Goal: Find specific page/section: Find specific page/section

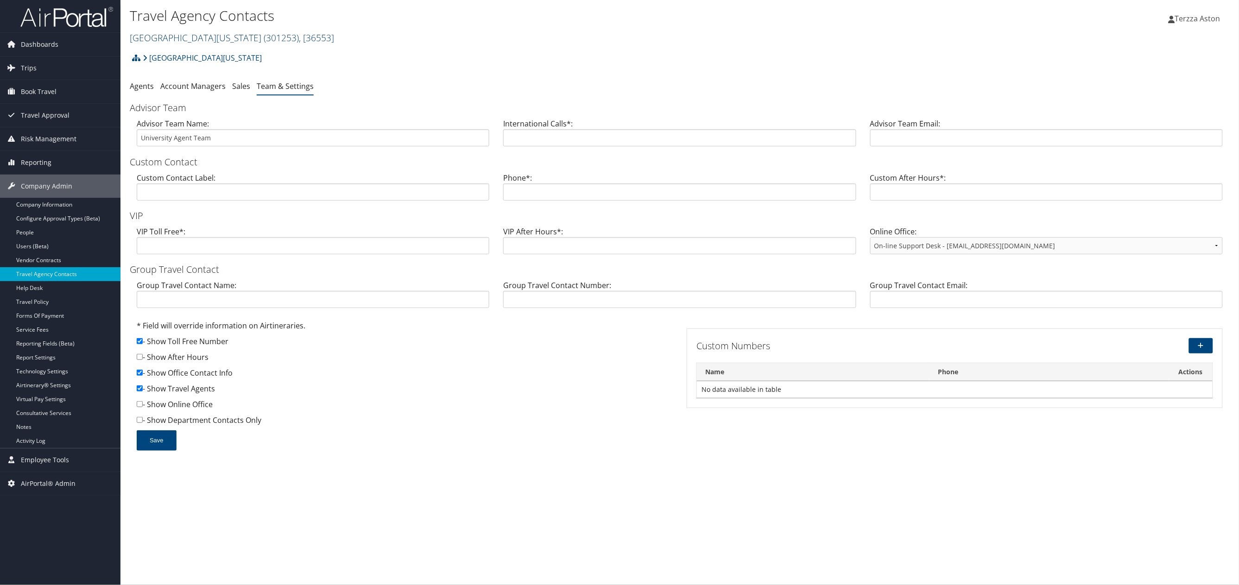
click at [180, 38] on link "University of Alabama ( 301253 ) , [ 36553 ]" at bounding box center [232, 38] width 204 height 13
click at [172, 55] on input "search" at bounding box center [191, 54] width 122 height 17
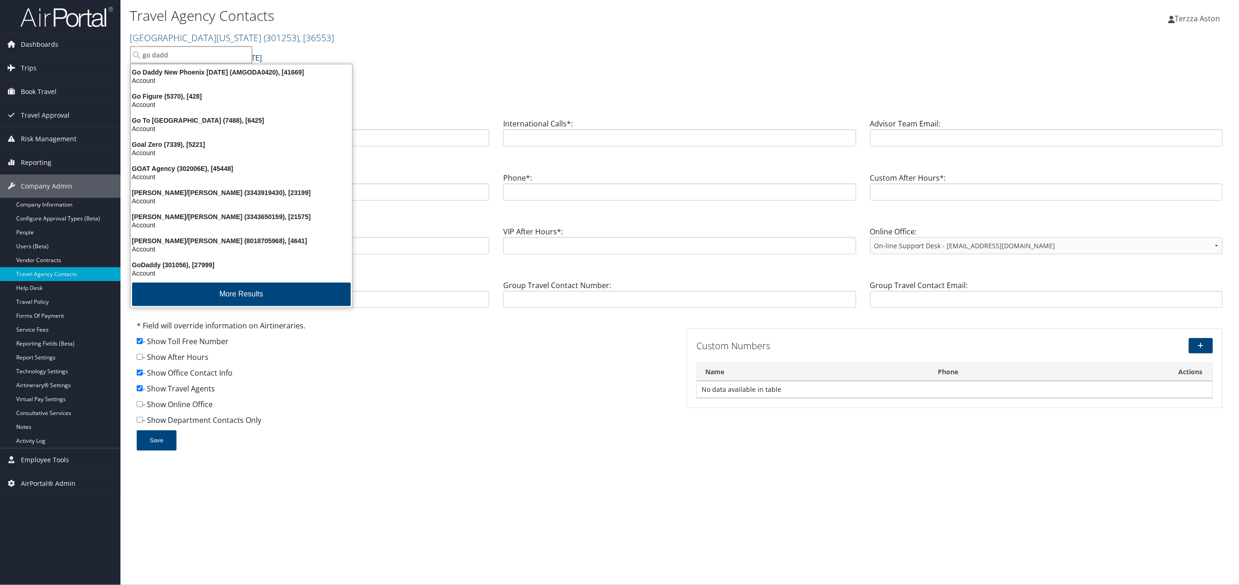
type input "go daddy"
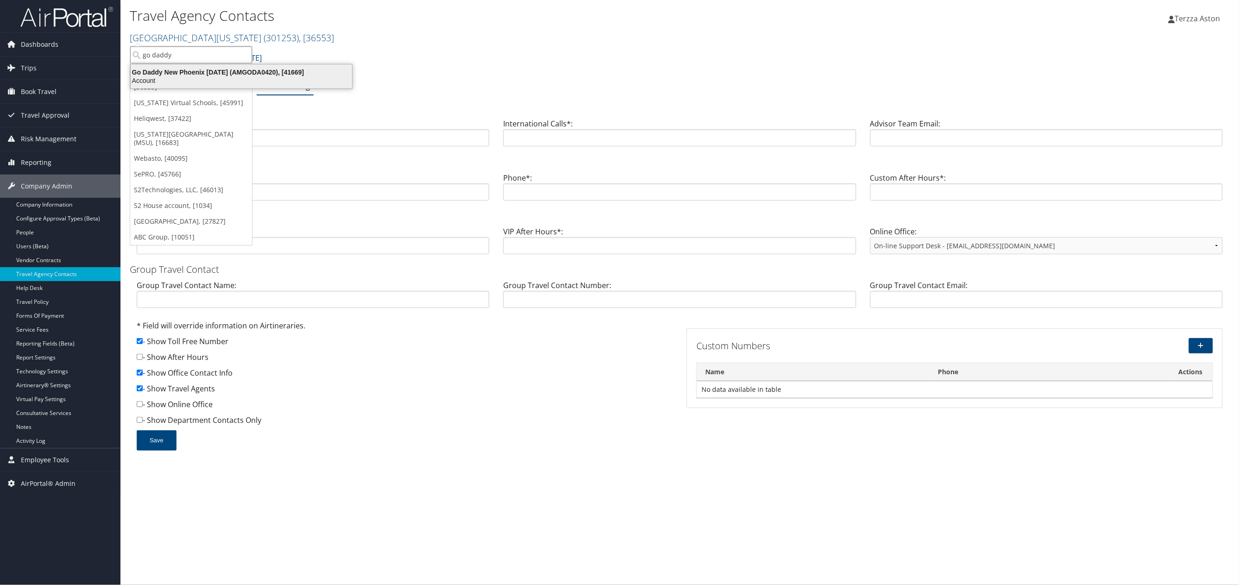
click at [180, 70] on div "Go Daddy New Phoenix Apr 2020 (AMGODA0420), [41669]" at bounding box center [241, 72] width 233 height 8
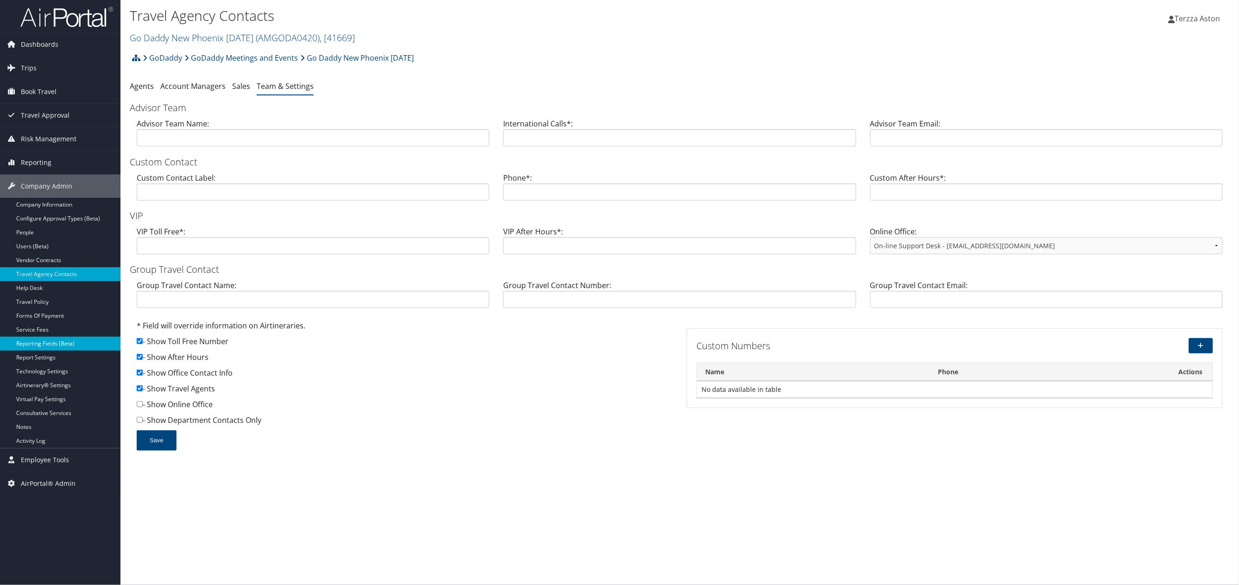
click at [33, 344] on link "Reporting Fields (Beta)" at bounding box center [60, 344] width 120 height 14
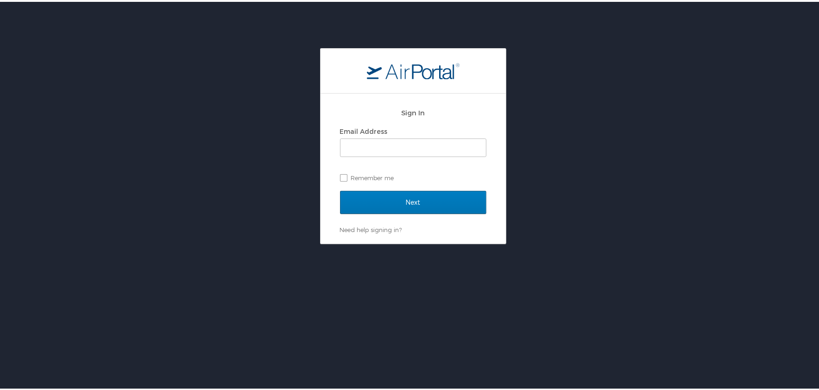
click at [594, 175] on div "Sign In Email Address Remember me Next Need help signing in? Forgot password? H…" at bounding box center [413, 144] width 826 height 196
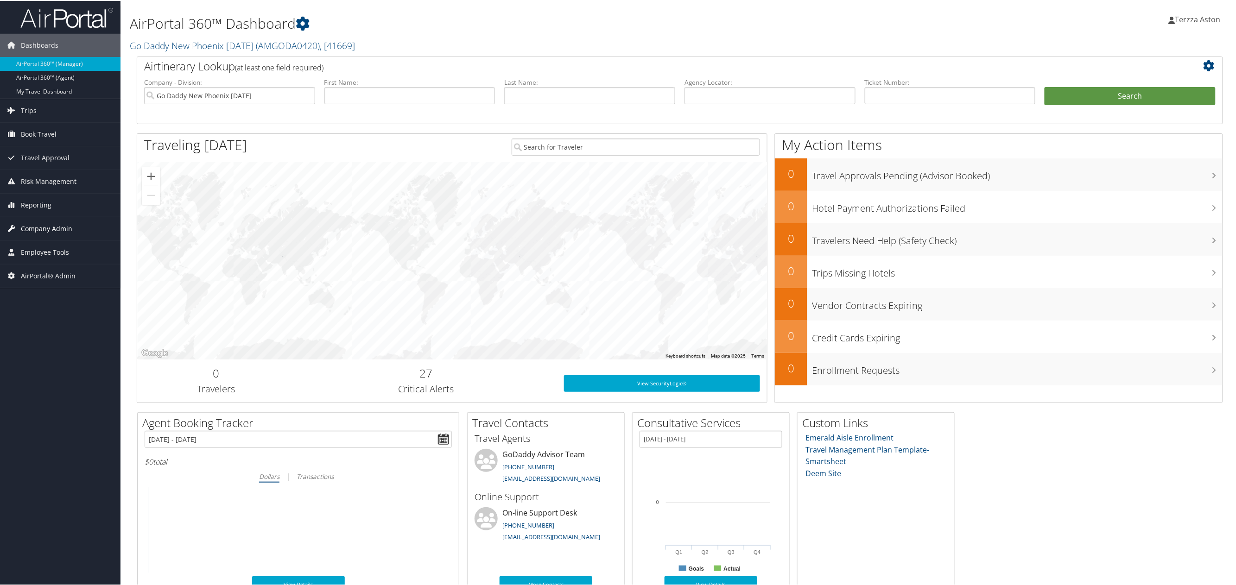
click at [52, 228] on span "Company Admin" at bounding box center [46, 227] width 51 height 23
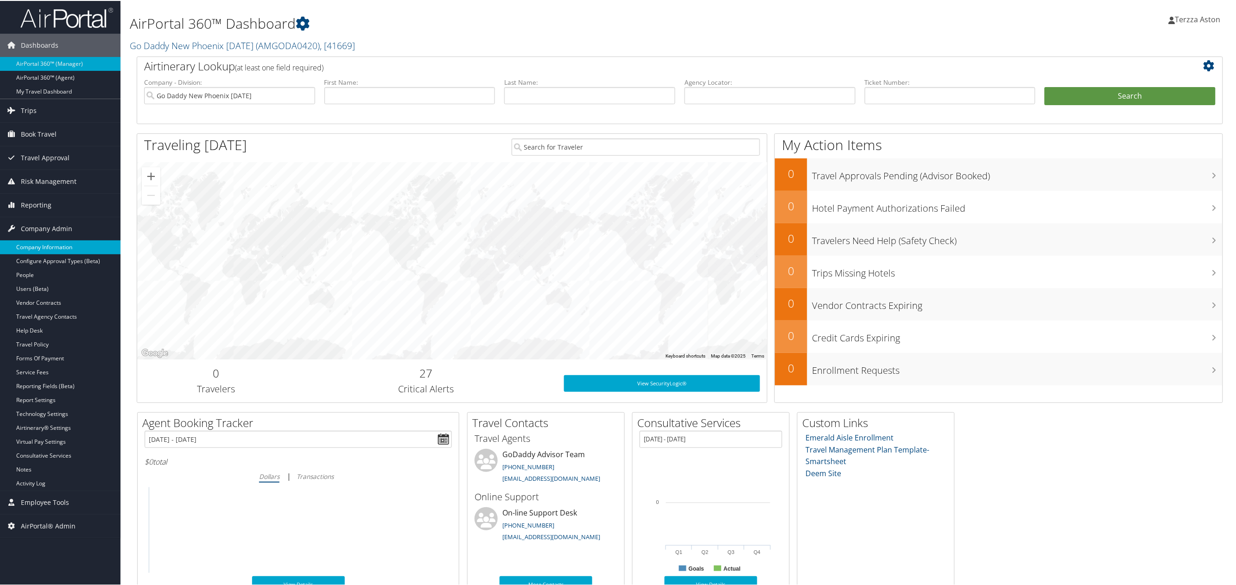
click at [54, 246] on link "Company Information" at bounding box center [60, 247] width 120 height 14
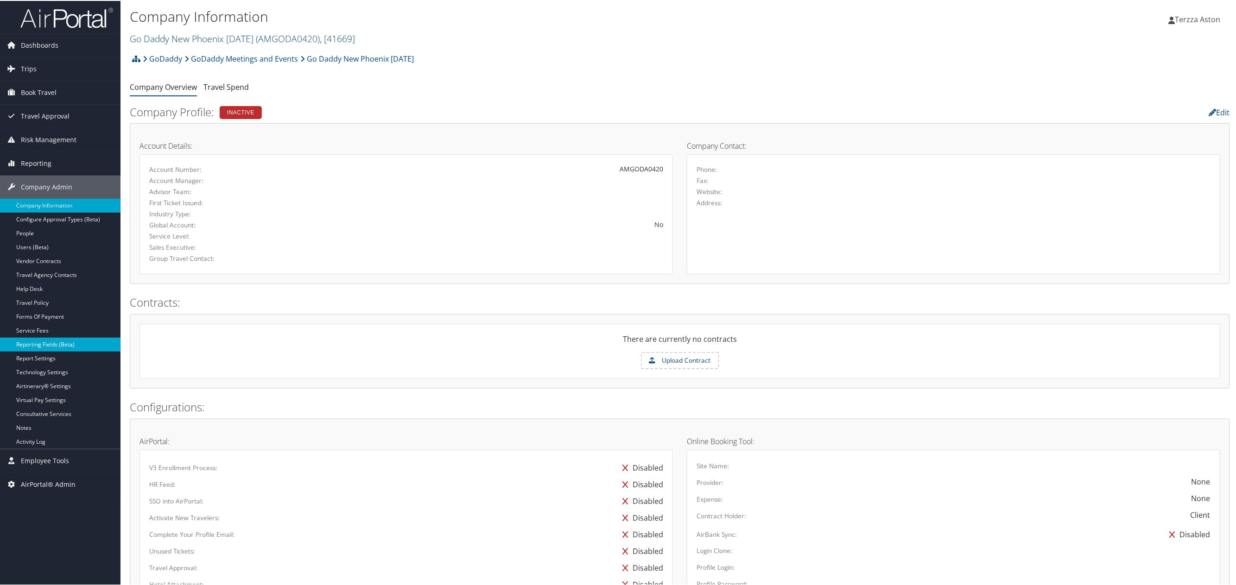
click at [44, 338] on link "Reporting Fields (Beta)" at bounding box center [60, 344] width 120 height 14
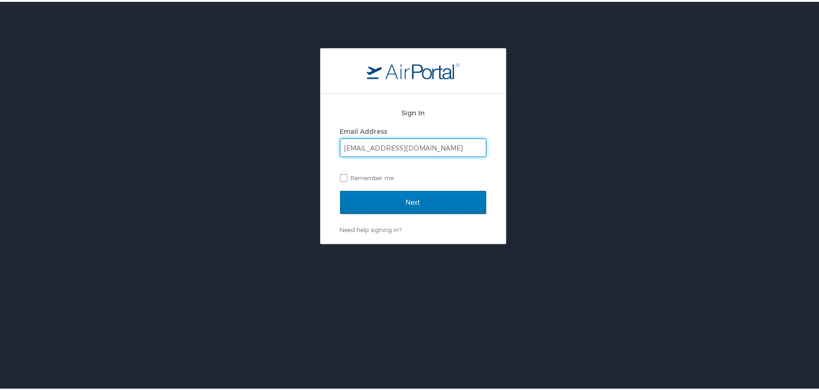
type input "[EMAIL_ADDRESS][DOMAIN_NAME]"
